Goal: Transaction & Acquisition: Purchase product/service

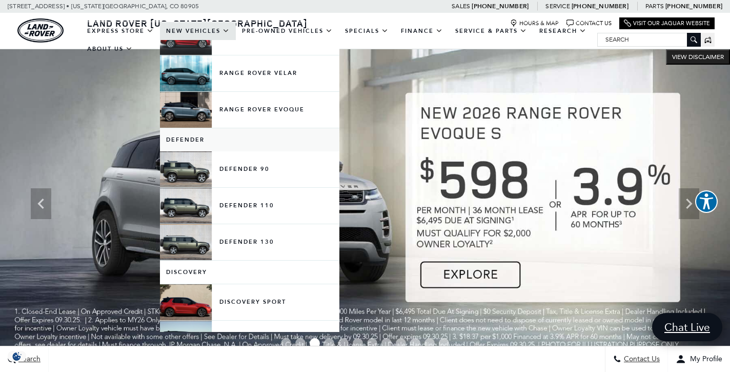
scroll to position [115, 0]
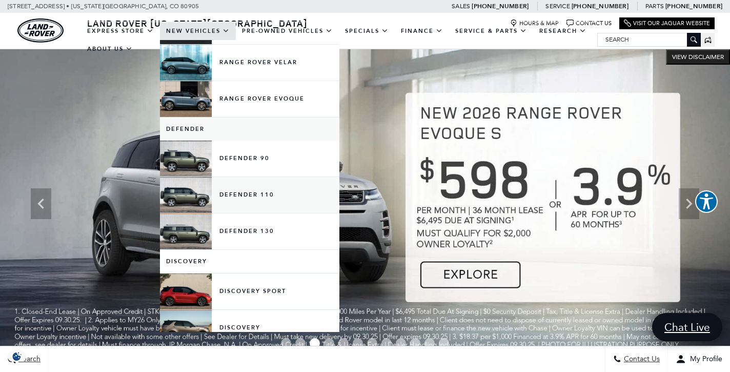
click at [244, 206] on link "Defender 110" at bounding box center [250, 195] width 180 height 36
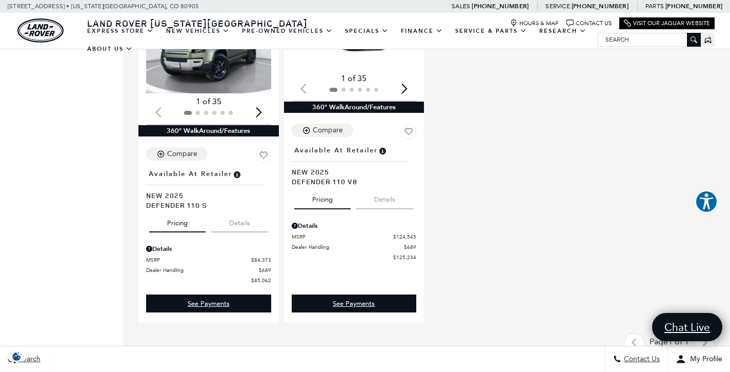
scroll to position [925, 0]
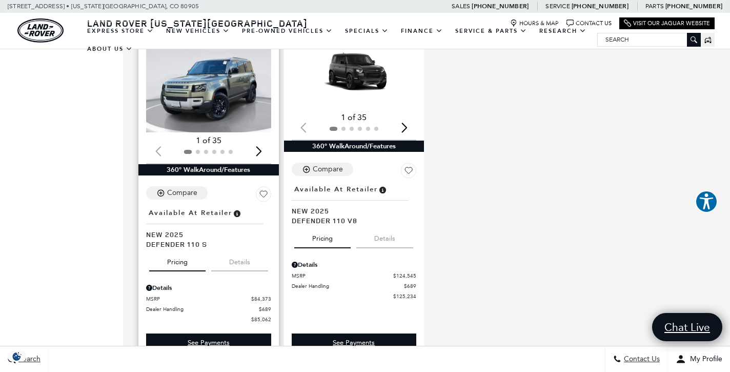
click at [206, 89] on img "1 / 2" at bounding box center [208, 85] width 125 height 94
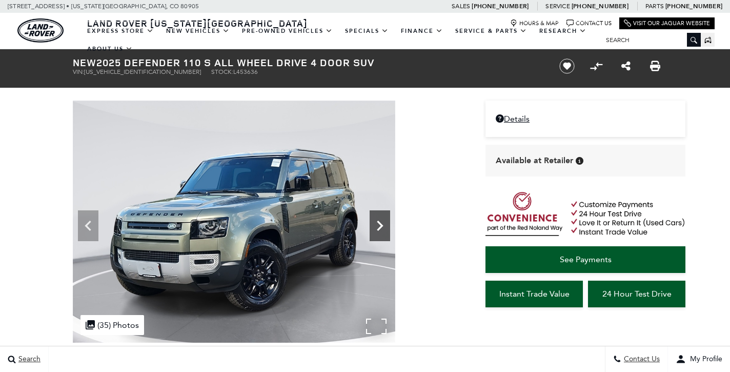
click at [376, 230] on icon at bounding box center [380, 225] width 21 height 21
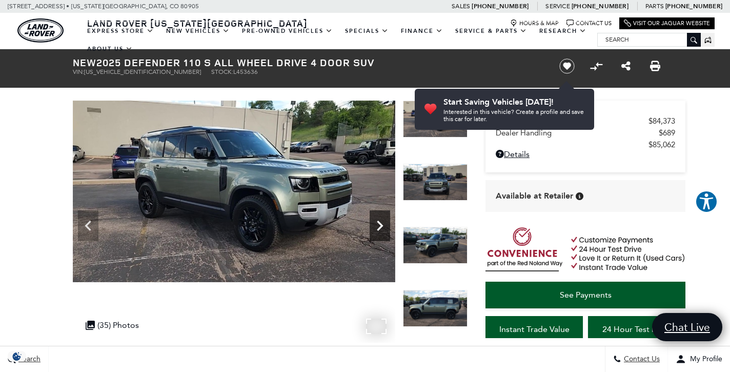
click at [378, 224] on icon "Next" at bounding box center [380, 225] width 21 height 21
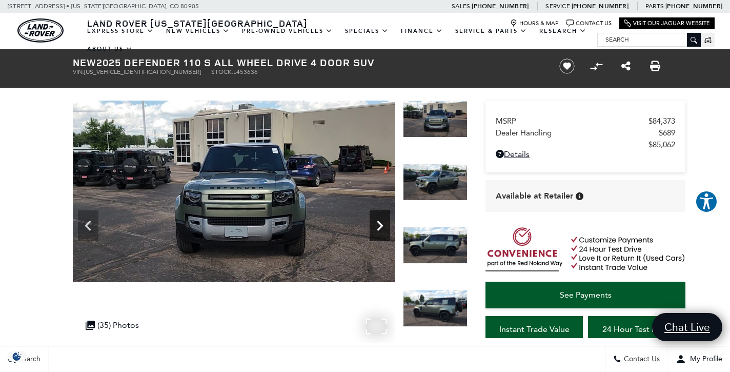
click at [378, 224] on icon "Next" at bounding box center [380, 225] width 21 height 21
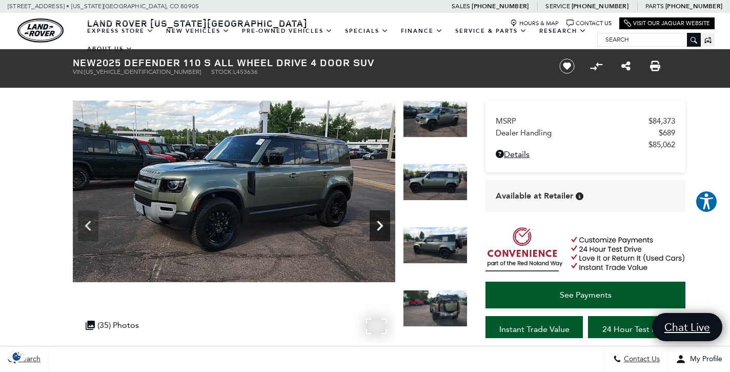
click at [380, 222] on icon "Next" at bounding box center [380, 225] width 21 height 21
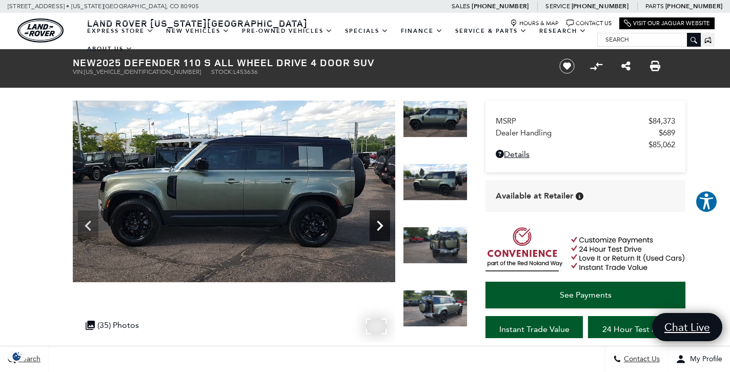
click at [381, 232] on icon "Next" at bounding box center [380, 225] width 21 height 21
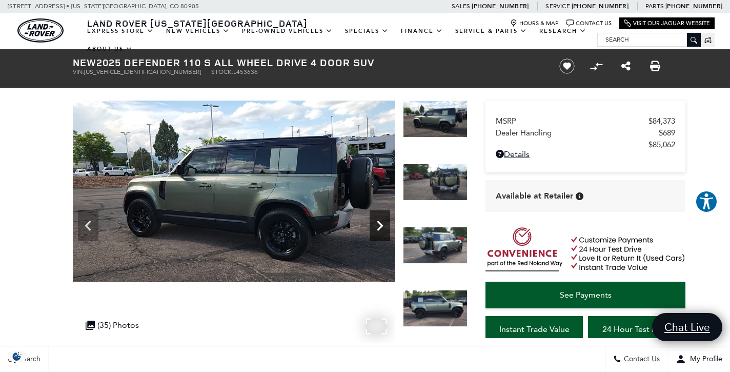
click at [379, 225] on icon "Next" at bounding box center [380, 225] width 21 height 21
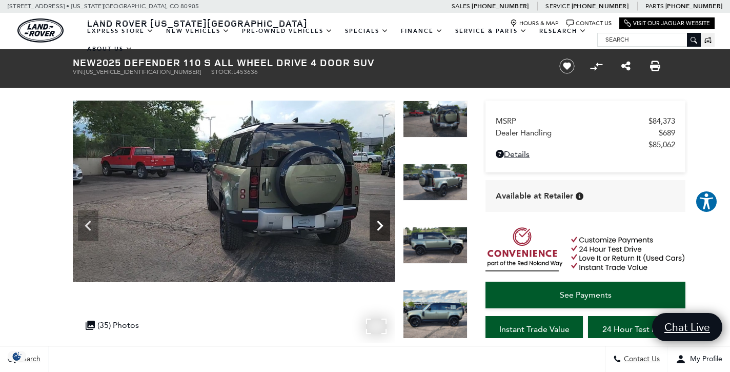
click at [379, 225] on icon "Next" at bounding box center [380, 225] width 21 height 21
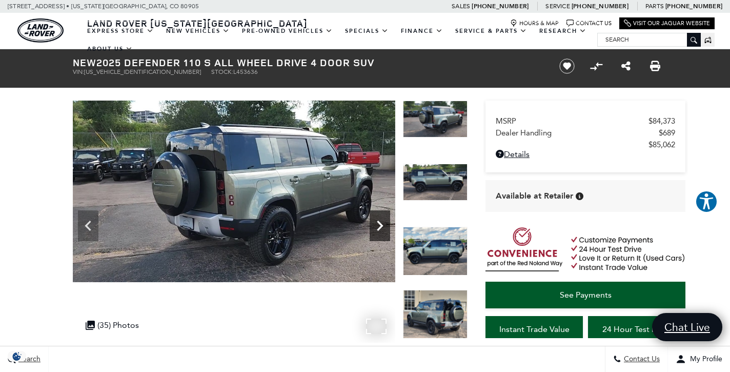
click at [379, 225] on icon "Next" at bounding box center [380, 225] width 21 height 21
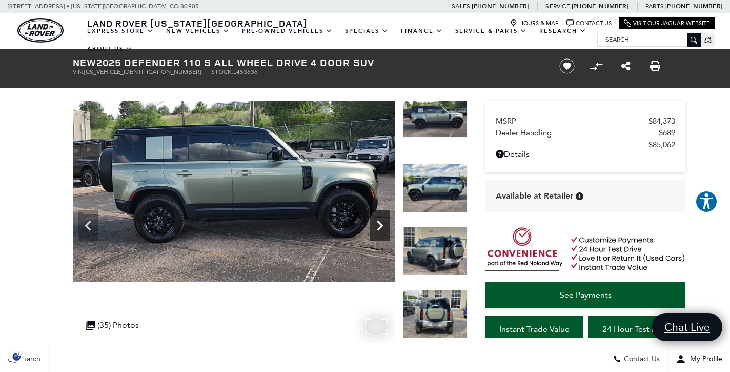
click at [379, 225] on icon "Next" at bounding box center [380, 225] width 21 height 21
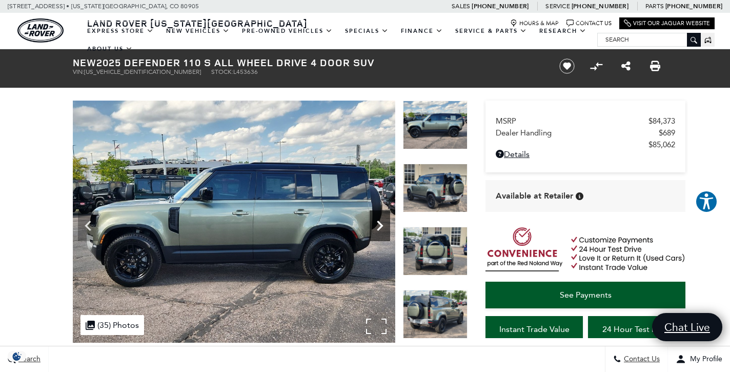
click at [379, 225] on icon "Next" at bounding box center [380, 225] width 21 height 21
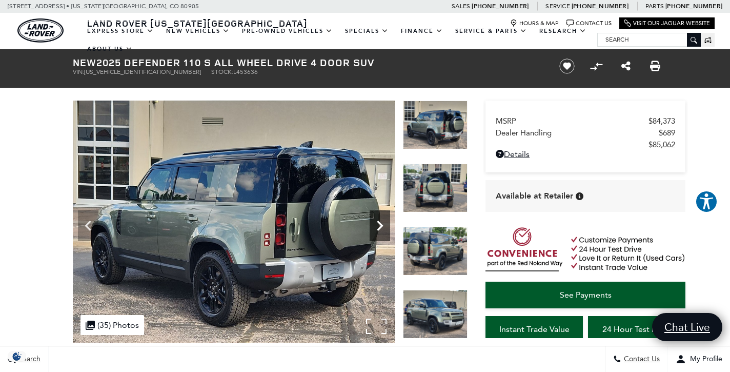
click at [379, 225] on icon "Next" at bounding box center [380, 225] width 21 height 21
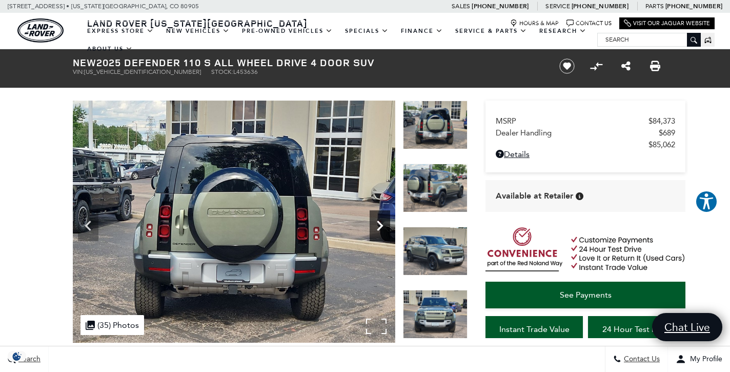
click at [379, 225] on icon "Next" at bounding box center [380, 225] width 21 height 21
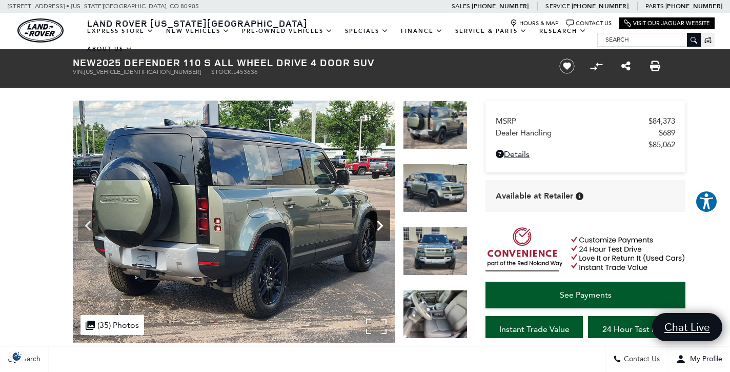
click at [379, 225] on icon "Next" at bounding box center [380, 225] width 21 height 21
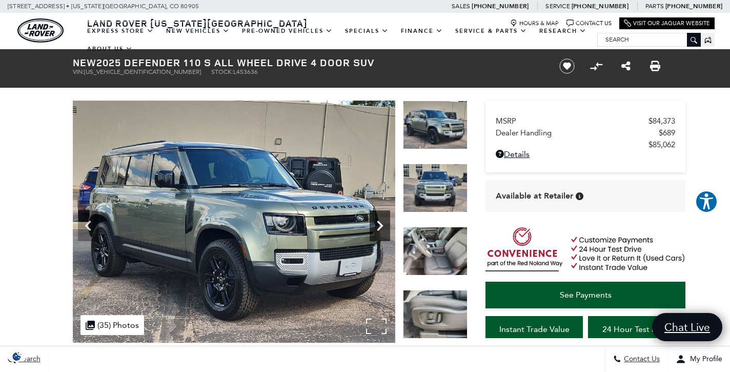
click at [379, 225] on icon "Next" at bounding box center [380, 225] width 21 height 21
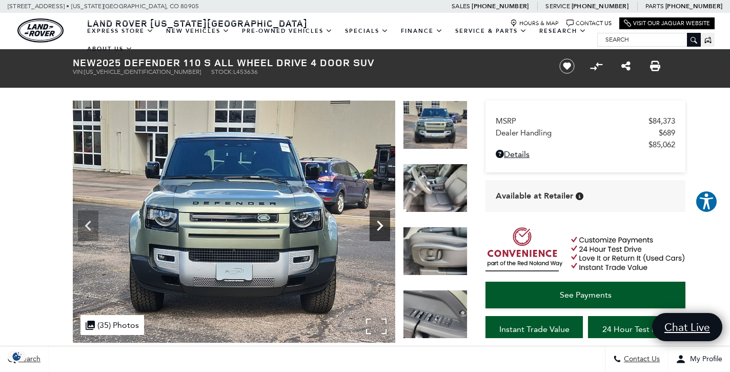
click at [379, 225] on icon "Next" at bounding box center [380, 225] width 21 height 21
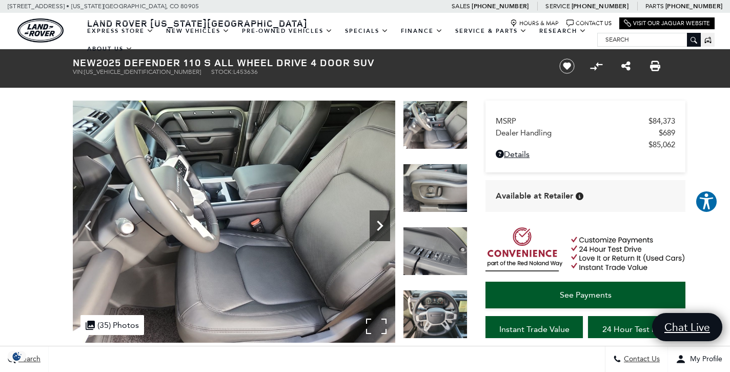
click at [379, 225] on icon "Next" at bounding box center [380, 225] width 21 height 21
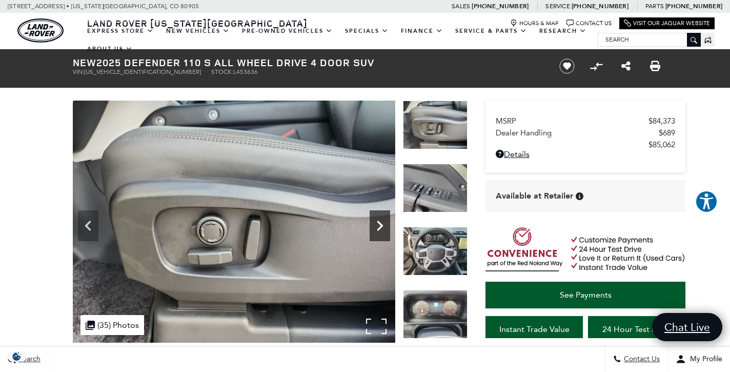
click at [379, 225] on icon "Next" at bounding box center [380, 225] width 21 height 21
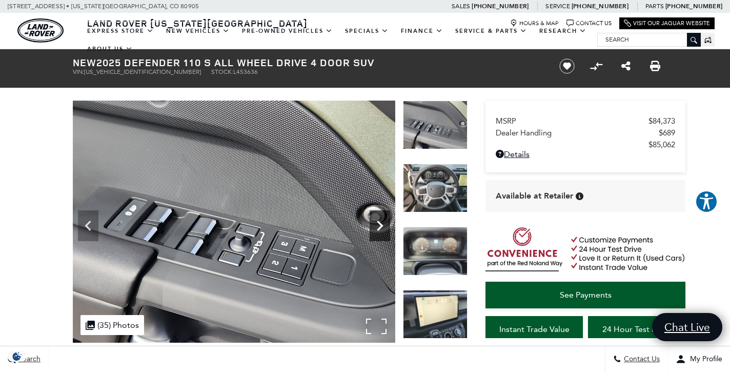
click at [379, 225] on icon "Next" at bounding box center [380, 225] width 21 height 21
